Goal: Task Accomplishment & Management: Complete application form

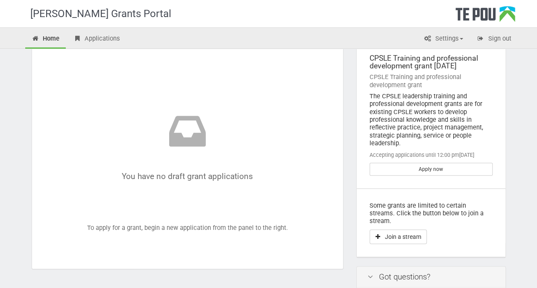
scroll to position [38, 0]
click at [417, 56] on div "CPSLE Training and professional development grant September 2025" at bounding box center [431, 62] width 123 height 16
click at [426, 76] on div "CPSLE Training and professional development grant" at bounding box center [431, 81] width 123 height 16
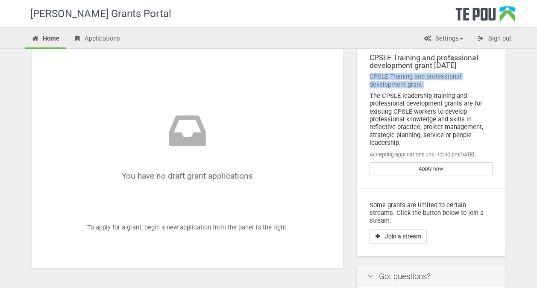
click at [426, 76] on div "CPSLE Training and professional development grant" at bounding box center [431, 81] width 123 height 16
drag, startPoint x: 426, startPoint y: 76, endPoint x: 414, endPoint y: 63, distance: 17.9
click at [414, 63] on div "CPSLE Training and professional development grant September 2025" at bounding box center [431, 62] width 123 height 16
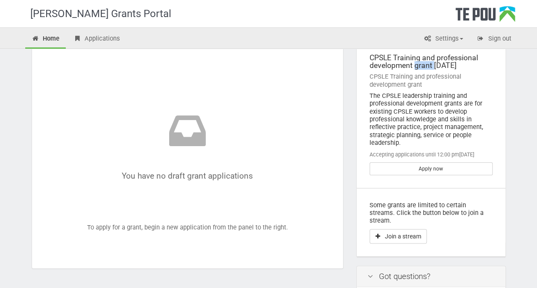
click at [414, 63] on div "CPSLE Training and professional development grant September 2025" at bounding box center [431, 62] width 123 height 16
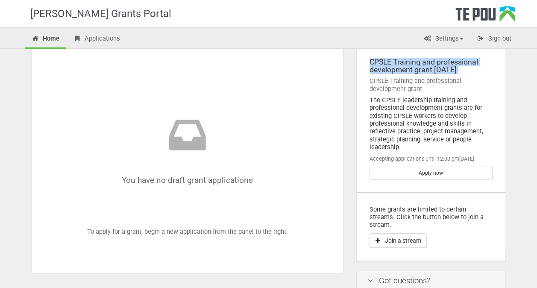
scroll to position [0, 0]
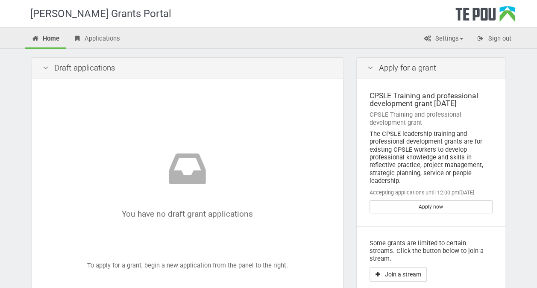
click at [368, 72] on icon at bounding box center [371, 68] width 10 height 8
click at [368, 68] on icon at bounding box center [371, 68] width 10 height 8
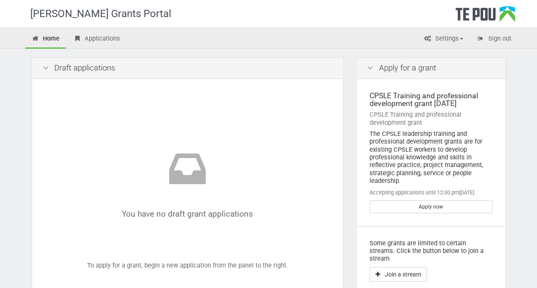
drag, startPoint x: 368, startPoint y: 68, endPoint x: 407, endPoint y: 99, distance: 50.1
click at [407, 99] on div "CPSLE Training and professional development grant September 2025" at bounding box center [431, 100] width 123 height 16
click at [438, 94] on div "CPSLE Training and professional development grant September 2025" at bounding box center [431, 100] width 123 height 16
click at [434, 98] on div "CPSLE Training and professional development grant September 2025" at bounding box center [431, 100] width 123 height 16
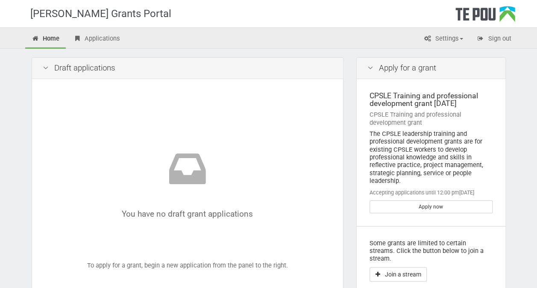
click at [440, 100] on div "CPSLE Training and professional development grant September 2025" at bounding box center [431, 100] width 123 height 16
click at [440, 206] on link "Apply now" at bounding box center [431, 207] width 123 height 13
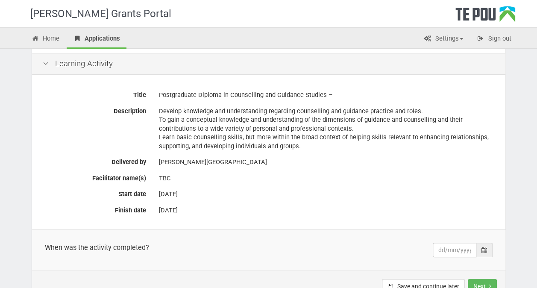
scroll to position [153, 0]
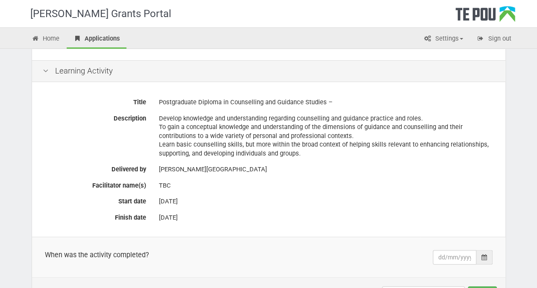
click at [487, 257] on icon at bounding box center [485, 257] width 6 height 6
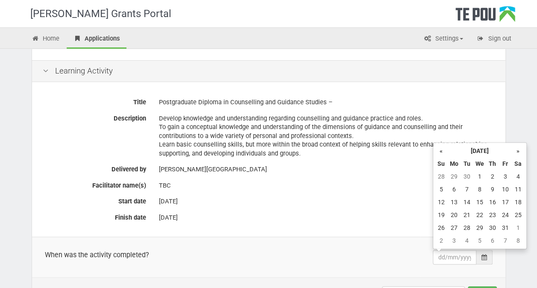
click at [519, 152] on th "»" at bounding box center [518, 151] width 13 height 13
click at [440, 242] on td "30" at bounding box center [441, 240] width 13 height 13
type input "30/11/2025"
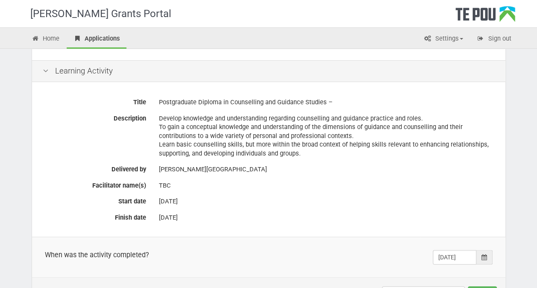
scroll to position [219, 0]
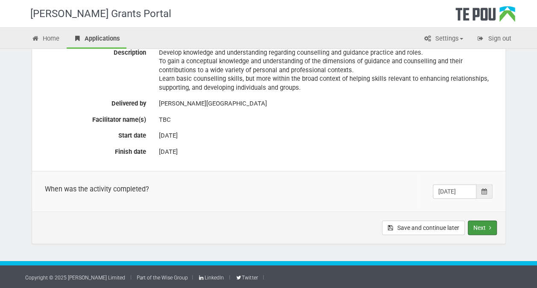
click at [482, 225] on button "Next" at bounding box center [482, 228] width 29 height 15
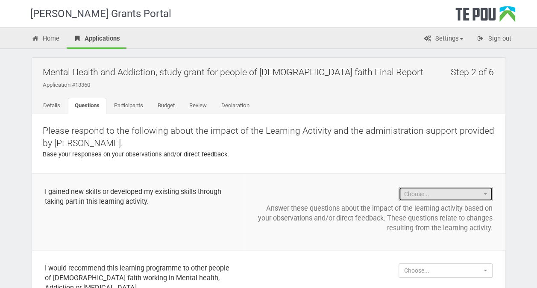
click at [446, 192] on span "Choose..." at bounding box center [442, 194] width 77 height 9
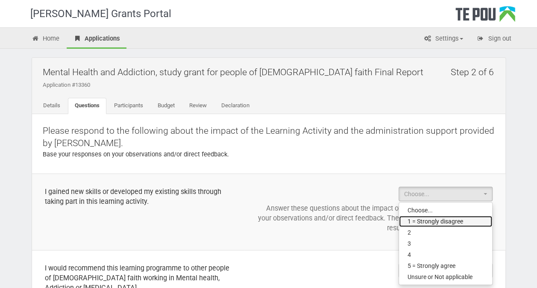
click at [435, 217] on span "1 = Strongly disagree" at bounding box center [436, 221] width 56 height 9
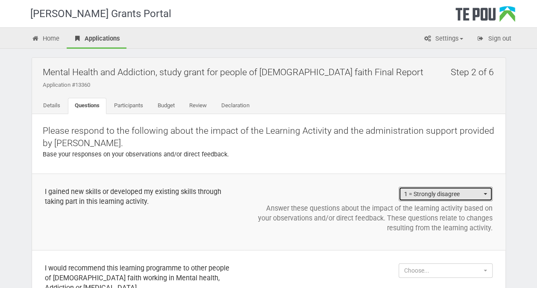
click at [481, 194] on span "1 = Strongly disagree" at bounding box center [442, 194] width 77 height 9
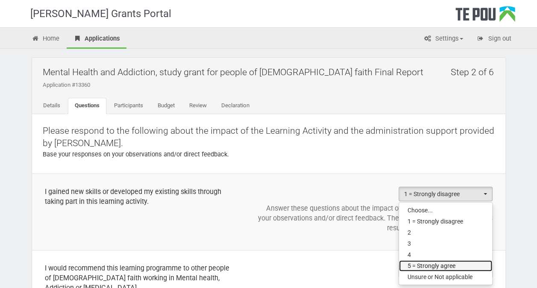
click at [459, 265] on link "5 = Strongly agree" at bounding box center [445, 265] width 93 height 11
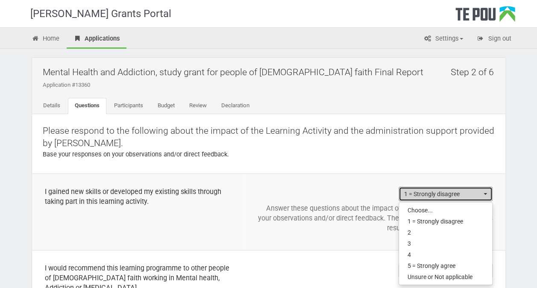
select select "5 = Strongly agree"
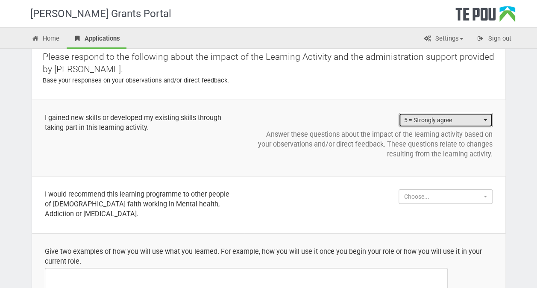
scroll to position [75, 0]
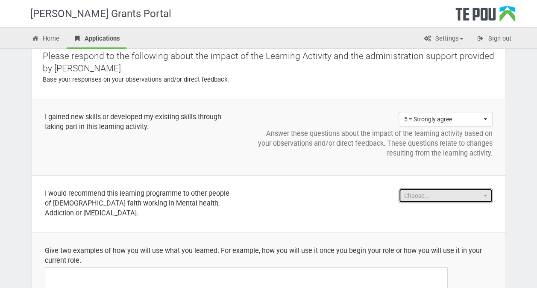
click at [483, 189] on button "Choose..." at bounding box center [446, 196] width 94 height 15
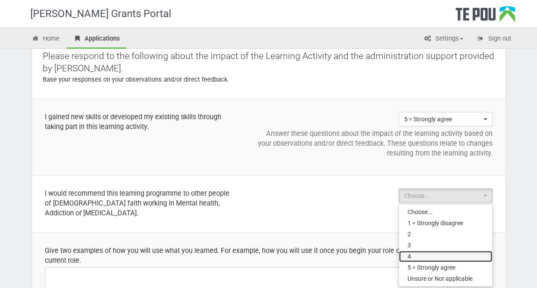
click at [445, 251] on link "4" at bounding box center [445, 256] width 93 height 11
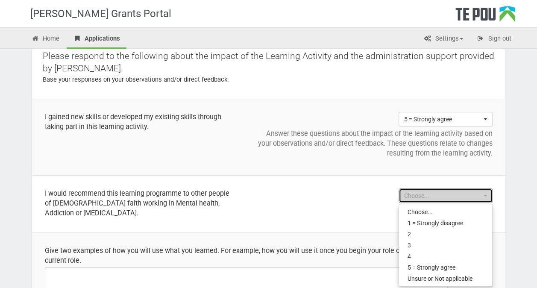
select select "4"
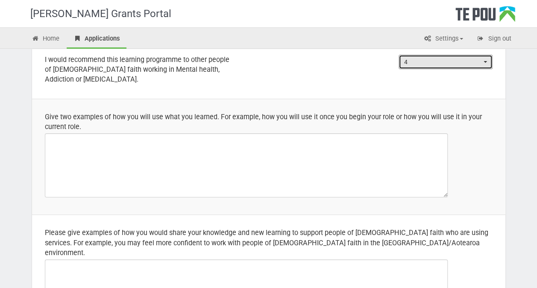
scroll to position [211, 0]
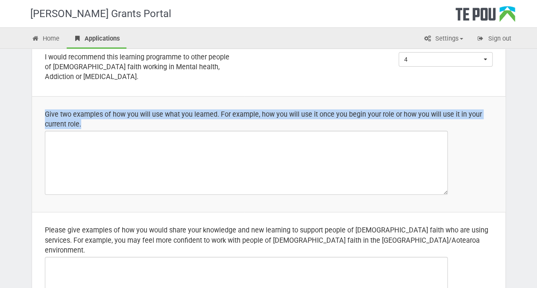
drag, startPoint x: 83, startPoint y: 123, endPoint x: 44, endPoint y: 109, distance: 41.9
click at [44, 109] on td "Give two examples of how you will use what you learned. For example, how you wi…" at bounding box center [269, 155] width 474 height 116
copy div "Give two examples of how you will use what you learned. For example, how you wi…"
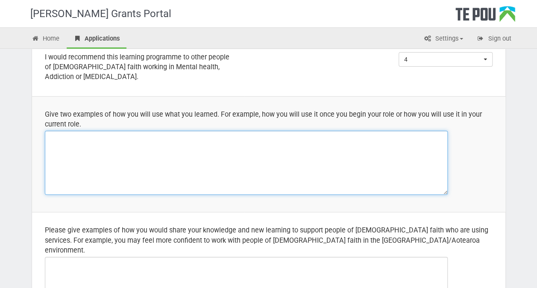
click at [96, 131] on textarea at bounding box center [246, 163] width 403 height 64
paste textarea "Embedding Māori values and decolonising practice in my everyday work: Through t…"
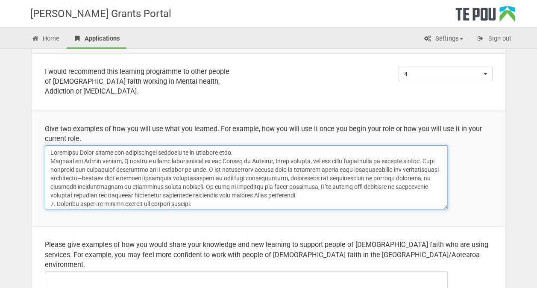
scroll to position [198, 0]
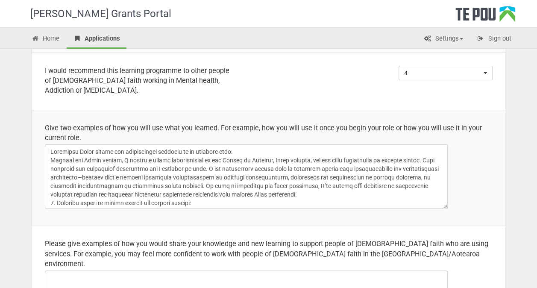
click at [0, 0] on span "Upgrade to Premium" at bounding box center [0, 0] width 0 height 0
click at [0, 0] on span "Avoid phrases commonly found in AI content" at bounding box center [0, 0] width 0 height 0
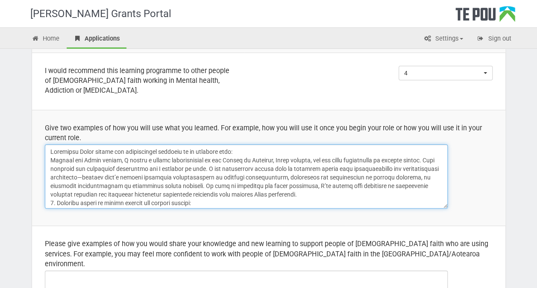
click at [212, 160] on textarea at bounding box center [246, 177] width 403 height 64
click at [214, 159] on textarea at bounding box center [246, 177] width 403 height 64
click at [188, 160] on textarea at bounding box center [246, 177] width 403 height 64
click at [279, 166] on textarea at bounding box center [246, 177] width 403 height 64
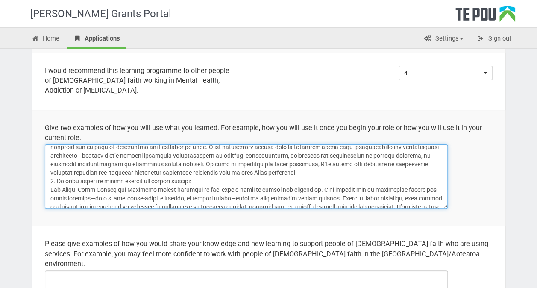
scroll to position [21, 0]
click at [223, 191] on textarea at bounding box center [246, 177] width 403 height 64
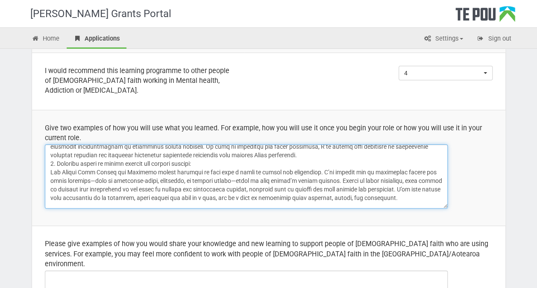
scroll to position [42, 0]
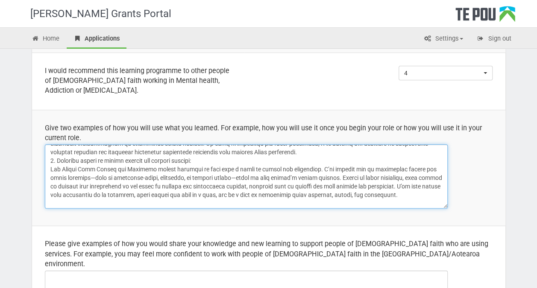
click at [182, 177] on textarea at bounding box center [246, 177] width 403 height 64
click at [235, 174] on textarea at bounding box center [246, 177] width 403 height 64
click at [0, 0] on span "and choice" at bounding box center [0, 0] width 0 height 0
click at [172, 179] on textarea at bounding box center [246, 177] width 403 height 64
click at [395, 176] on textarea at bounding box center [246, 177] width 403 height 64
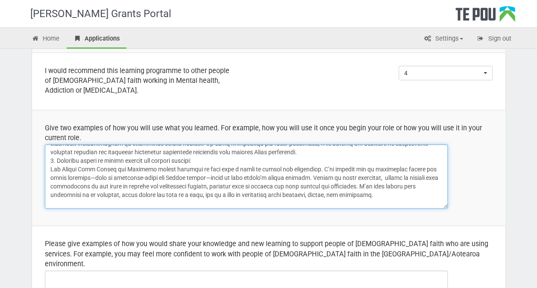
click at [414, 174] on textarea at bounding box center [246, 177] width 403 height 64
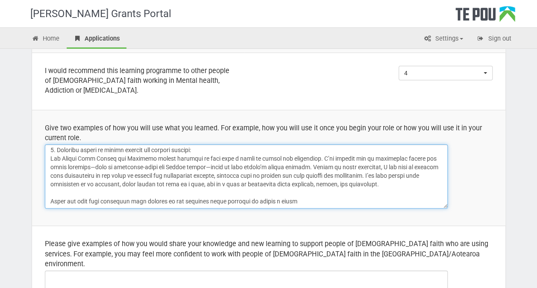
scroll to position [61, 0]
click at [0, 0] on qb-div "Remove the comma tool , but" at bounding box center [0, 0] width 0 height 0
drag, startPoint x: 268, startPoint y: 192, endPoint x: 56, endPoint y: 186, distance: 212.2
click at [56, 186] on textarea at bounding box center [246, 177] width 403 height 64
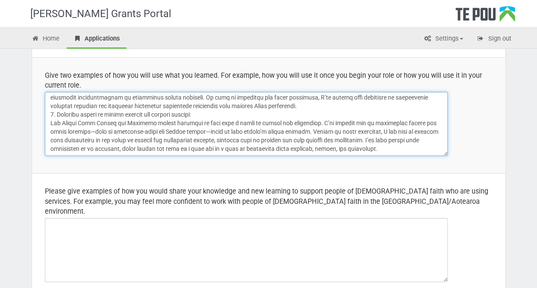
scroll to position [251, 0]
type textarea "Embedding Māori values and decolonising practice in my everyday work: Through t…"
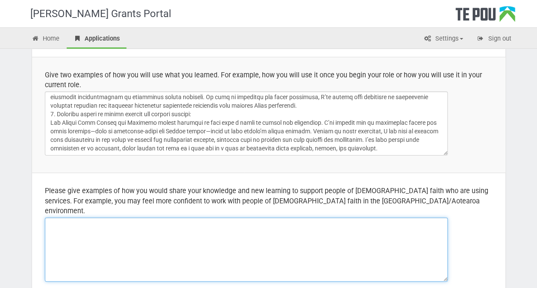
click at [74, 218] on textarea at bounding box center [246, 250] width 403 height 64
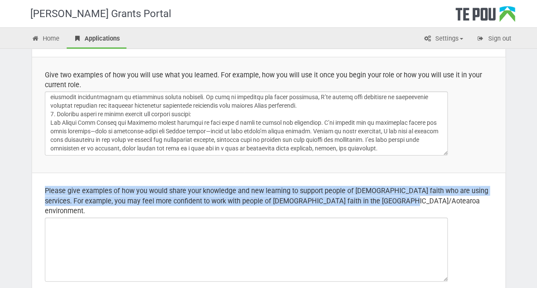
drag, startPoint x: 46, startPoint y: 187, endPoint x: 467, endPoint y: 198, distance: 421.3
click at [467, 198] on div "Please give examples of how you would share your knowledge and new learning to …" at bounding box center [269, 201] width 448 height 30
copy div "Please give examples of how you would share your knowledge and new learning to …"
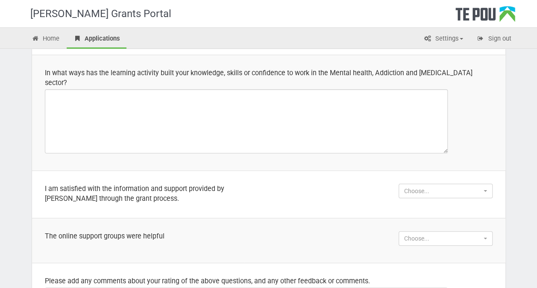
scroll to position [495, 0]
click at [487, 183] on button "Choose..." at bounding box center [446, 190] width 94 height 15
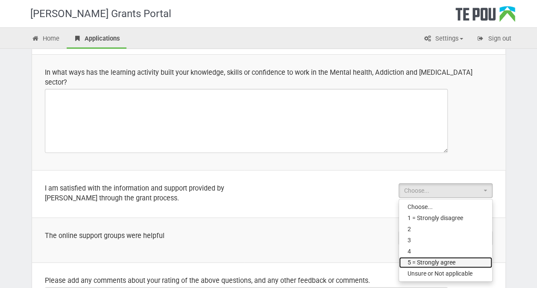
click at [450, 258] on span "5 = Strongly agree" at bounding box center [432, 262] width 48 height 9
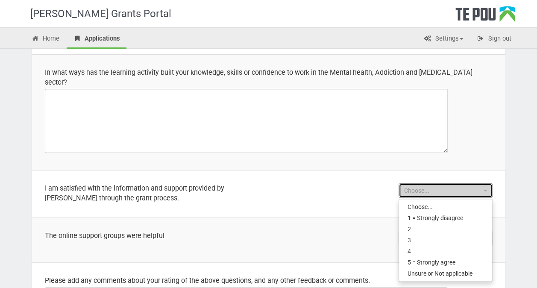
select select "5 = Strongly agree"
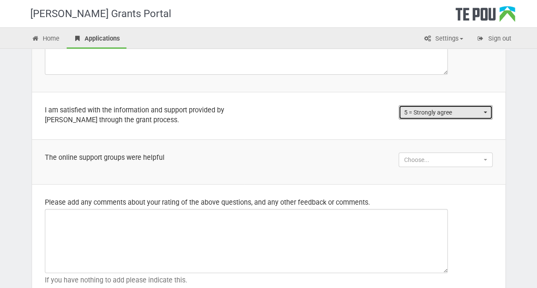
scroll to position [574, 0]
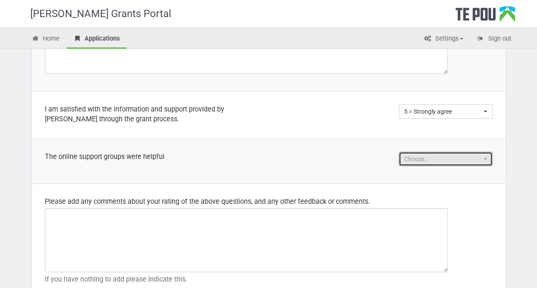
click at [484, 152] on button "Choose..." at bounding box center [446, 159] width 94 height 15
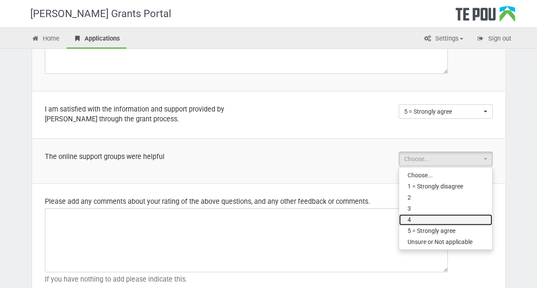
click at [435, 214] on link "4" at bounding box center [445, 219] width 93 height 11
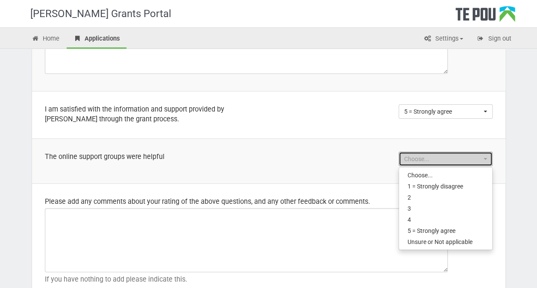
select select "4"
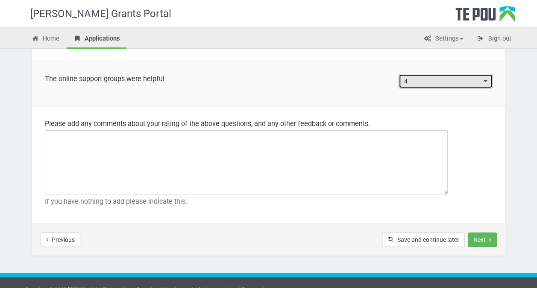
scroll to position [652, 0]
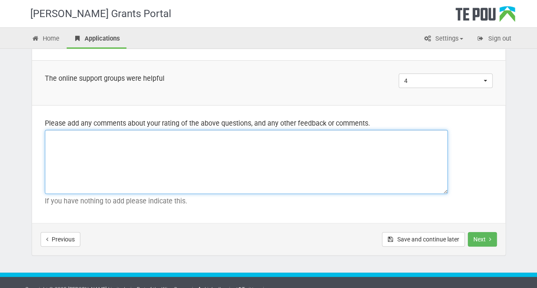
click at [286, 157] on textarea at bounding box center [246, 162] width 403 height 64
type textarea "T"
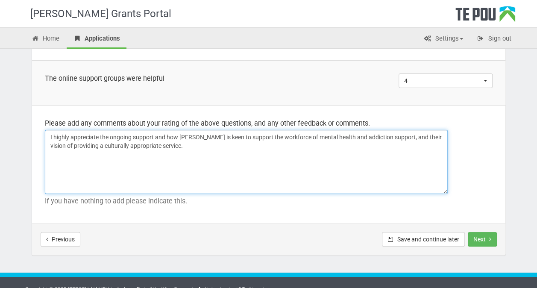
type textarea "I highly appreciate the ongoing support and how Te Pou is keen to support the w…"
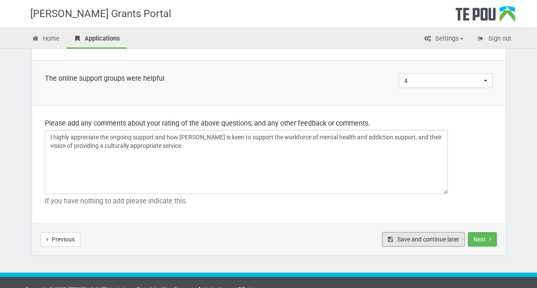
click at [418, 232] on button "Save and continue later" at bounding box center [423, 239] width 83 height 15
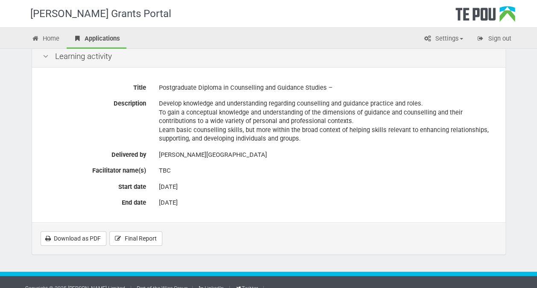
scroll to position [195, 0]
click at [135, 235] on span "Final Report" at bounding box center [141, 238] width 32 height 7
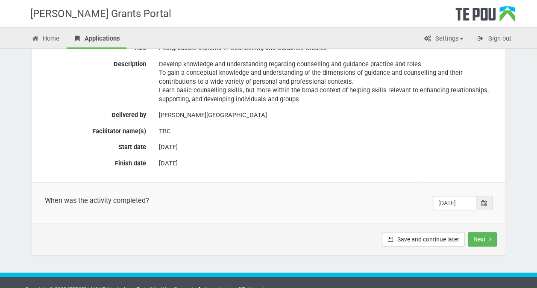
scroll to position [219, 0]
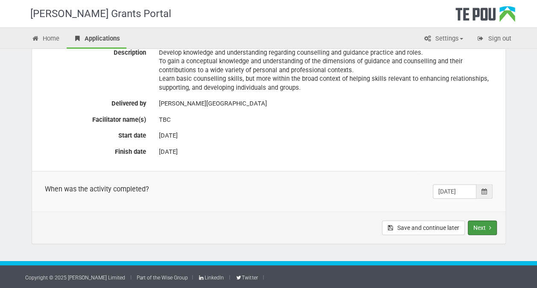
click at [477, 226] on button "Next" at bounding box center [482, 228] width 29 height 15
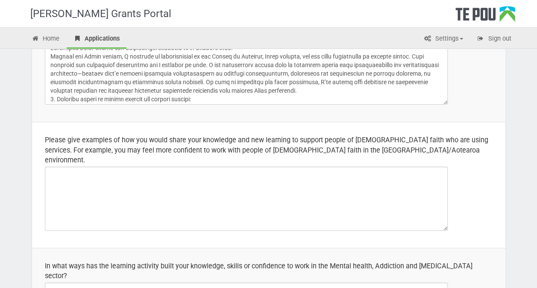
scroll to position [302, 0]
